Goal: Task Accomplishment & Management: Use online tool/utility

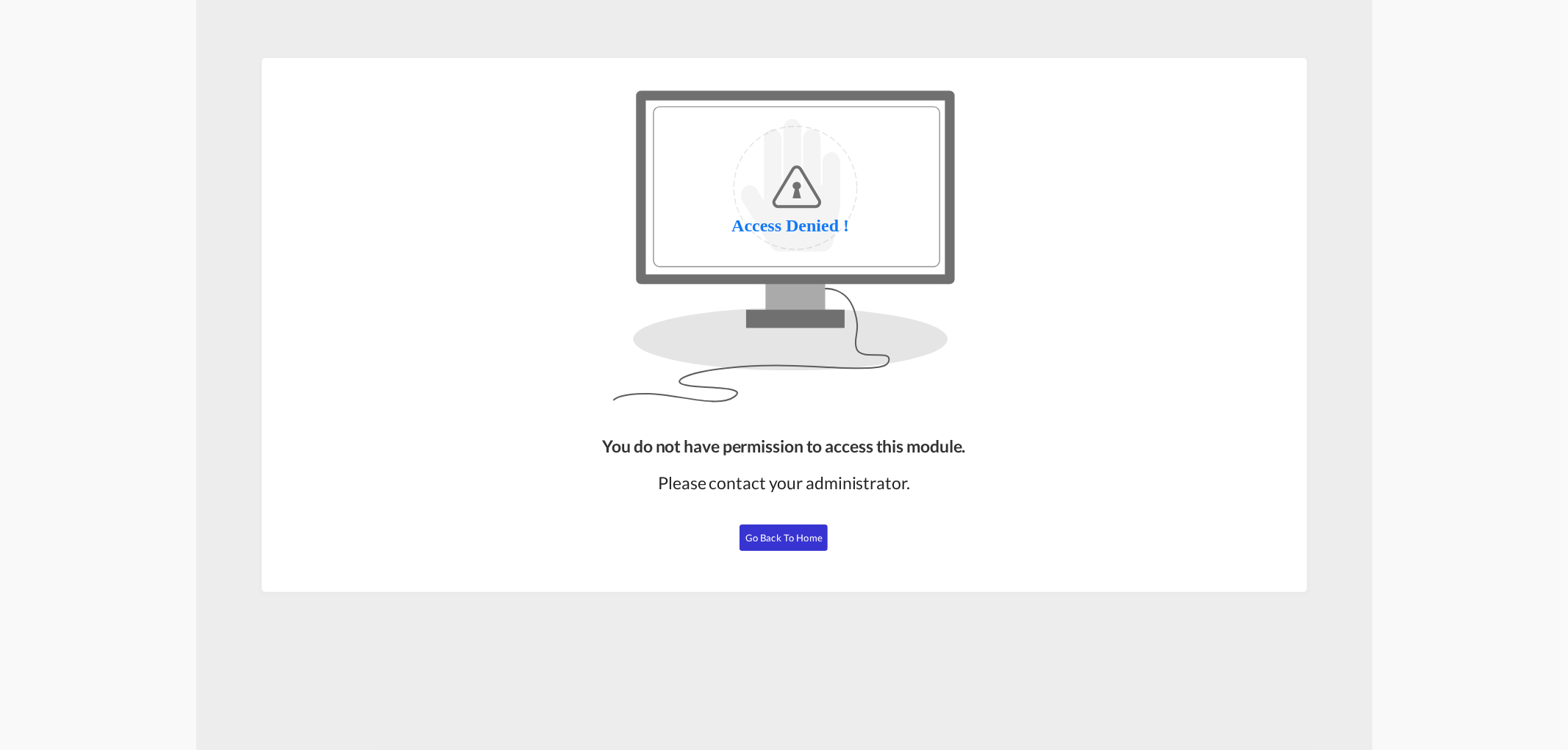
click at [779, 531] on button "Go Back to Home" at bounding box center [783, 537] width 89 height 26
